Goal: Transaction & Acquisition: Purchase product/service

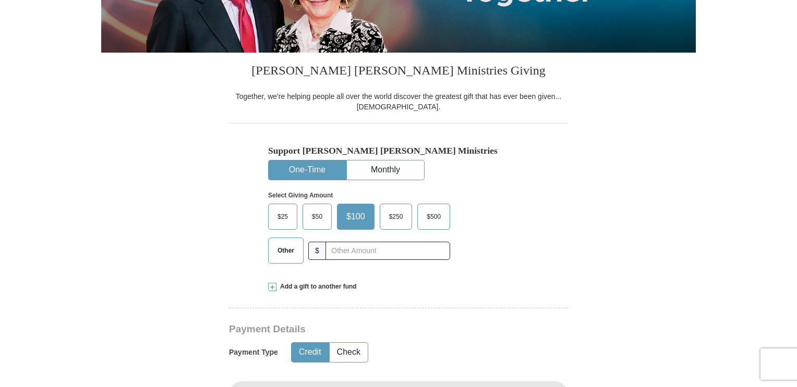
scroll to position [261, 0]
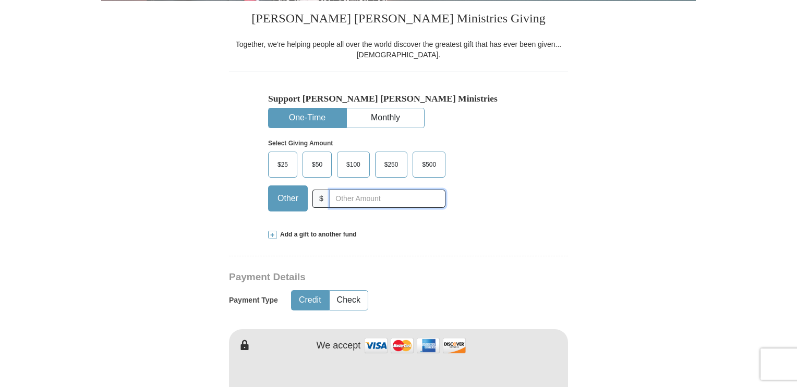
click at [355, 192] on input "text" at bounding box center [388, 199] width 116 height 18
type input "150.00"
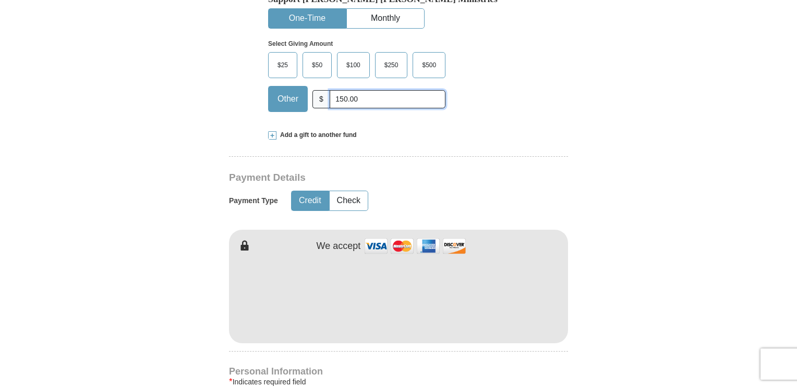
scroll to position [365, 0]
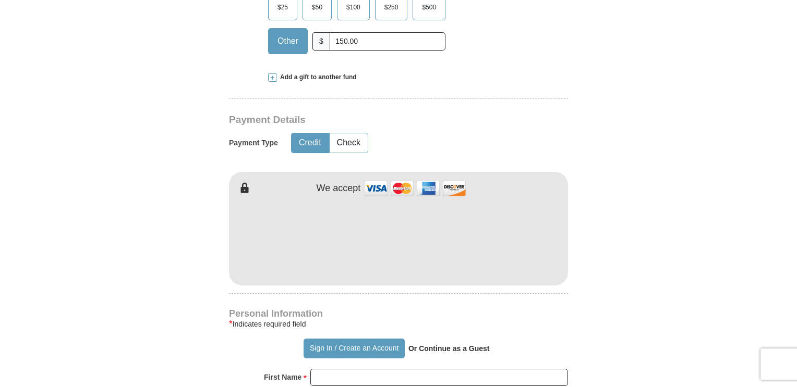
scroll to position [417, 0]
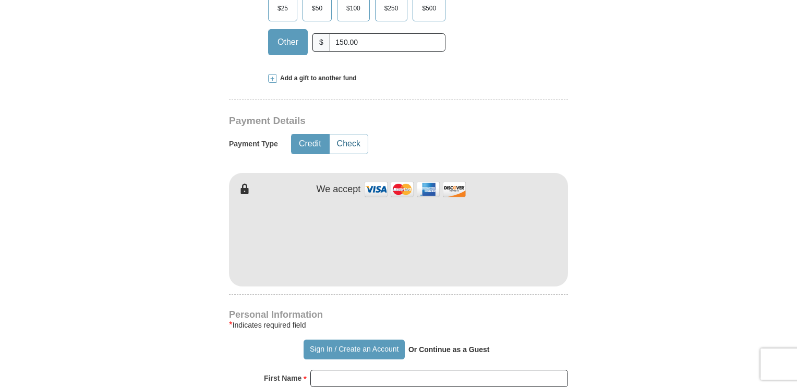
click at [348, 141] on button "Check" at bounding box center [349, 144] width 38 height 19
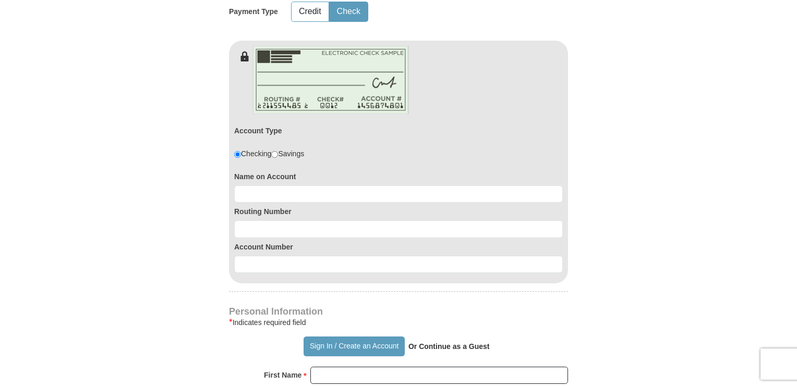
scroll to position [574, 0]
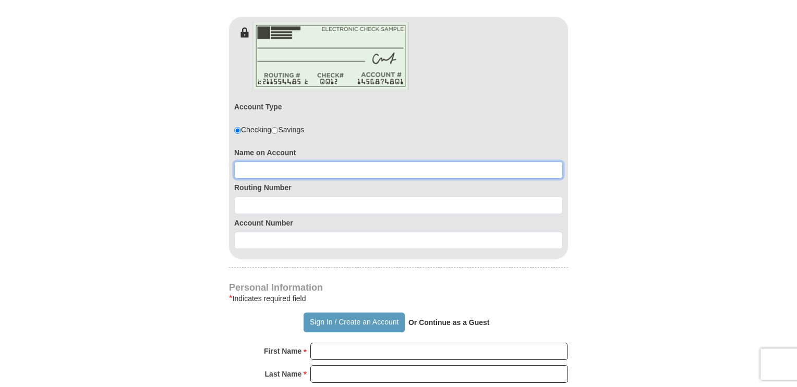
click at [280, 167] on input at bounding box center [398, 171] width 329 height 18
type input "Richard L. Webb or Brenda S. Webb"
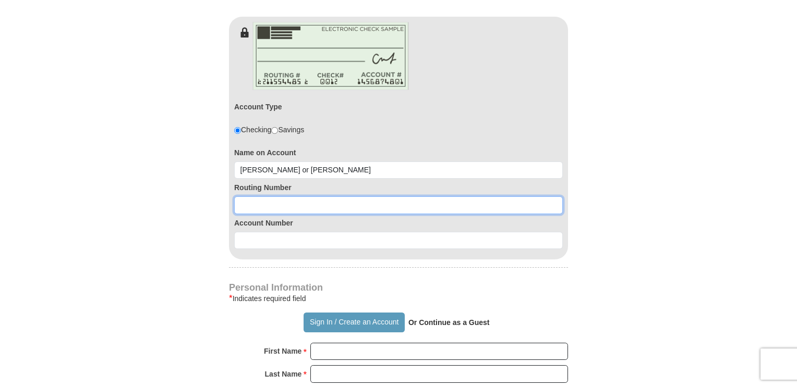
click at [283, 200] on input at bounding box center [398, 206] width 329 height 18
type input "101006699"
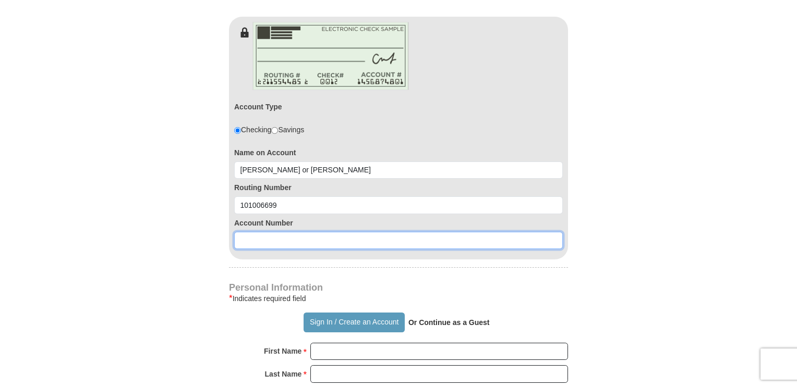
click at [277, 241] on input at bounding box center [398, 241] width 329 height 18
type input "8507462298"
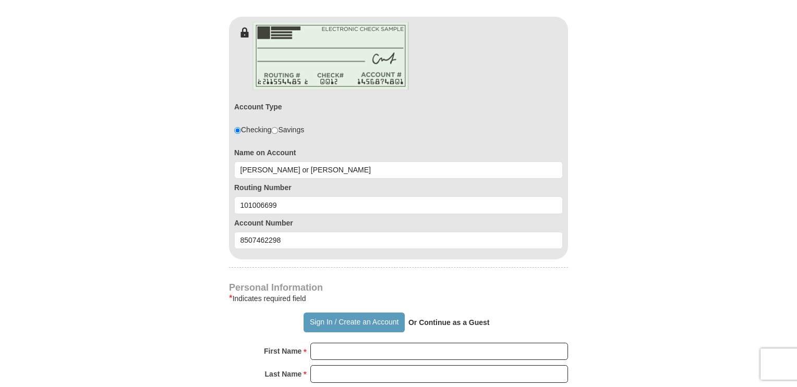
click at [640, 199] on form "Already have an account? Sign in for faster giving. Don't have an account? Crea…" at bounding box center [398, 172] width 595 height 1409
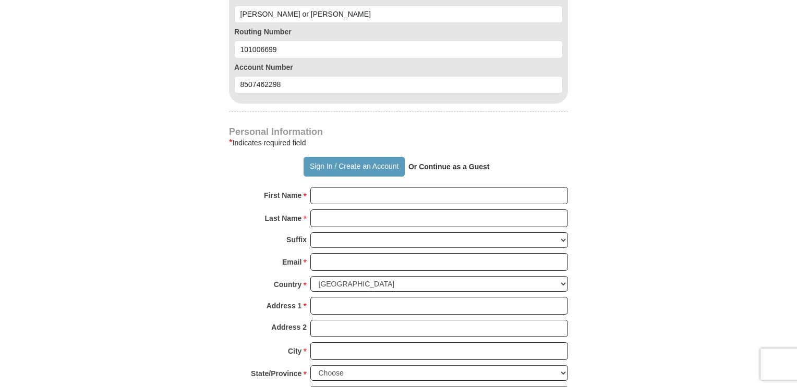
scroll to position [730, 0]
click at [354, 192] on input "First Name *" at bounding box center [439, 196] width 258 height 18
type input "Brenda"
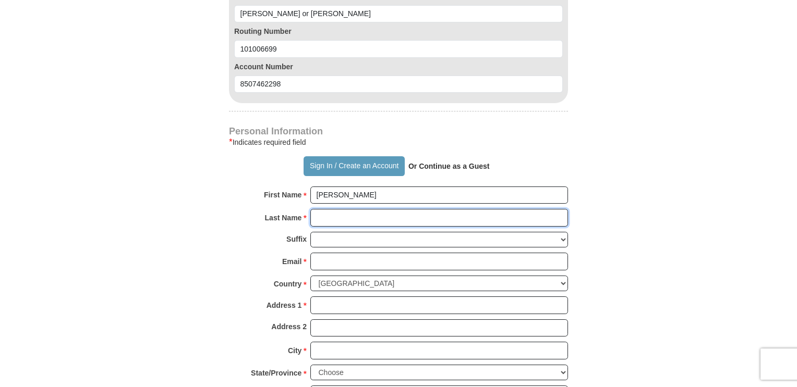
type input "Webb"
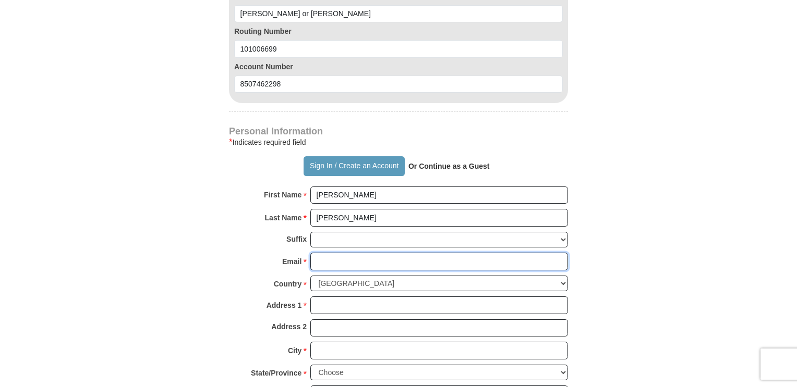
type input "susie5465243@yahoo.com"
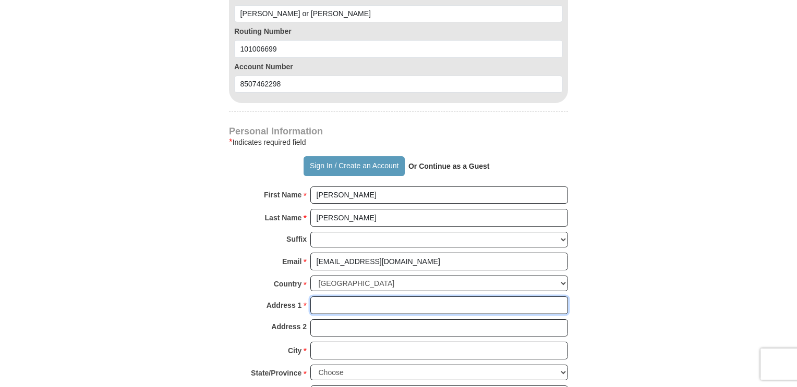
type input "502 N. Gex St"
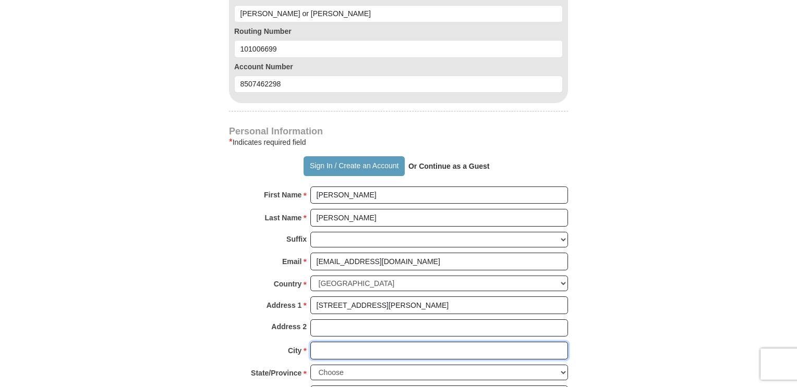
type input "La Plata"
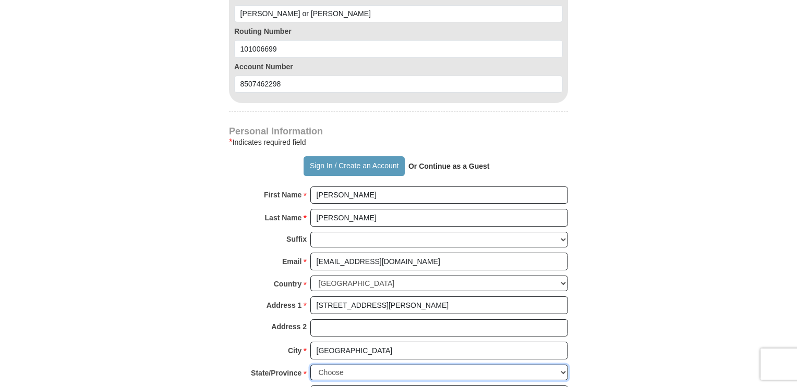
select select "MO"
type input "63549"
type input "6609566819"
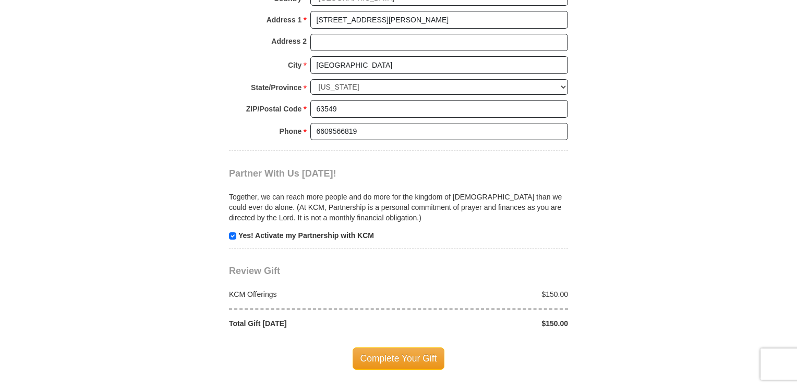
scroll to position [1043, 0]
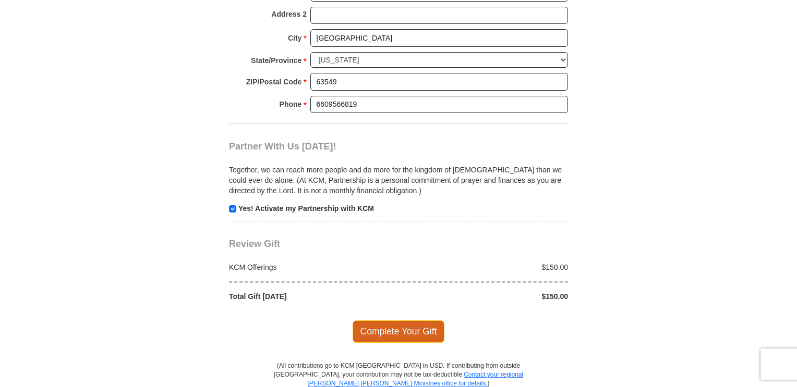
click at [410, 328] on span "Complete Your Gift" at bounding box center [399, 332] width 92 height 22
